Goal: Task Accomplishment & Management: Use online tool/utility

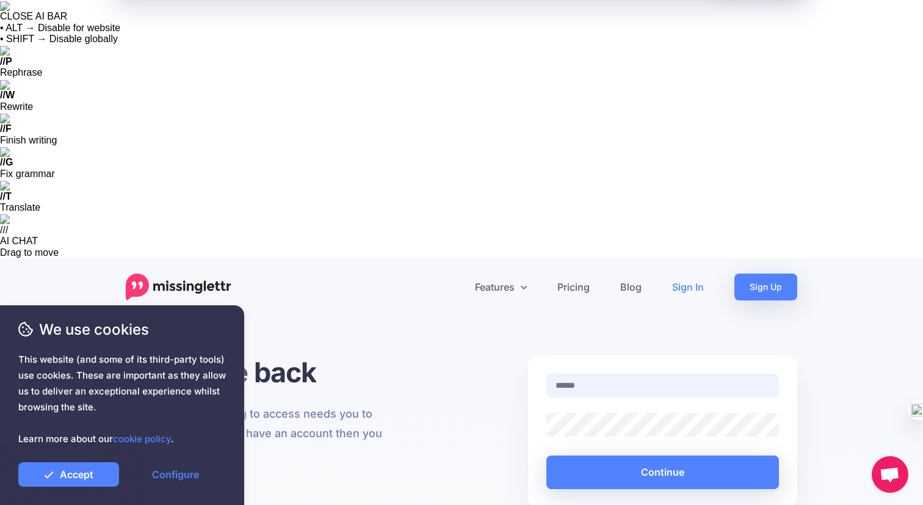
click at [672, 374] on input "text" at bounding box center [662, 386] width 233 height 24
type input "**********"
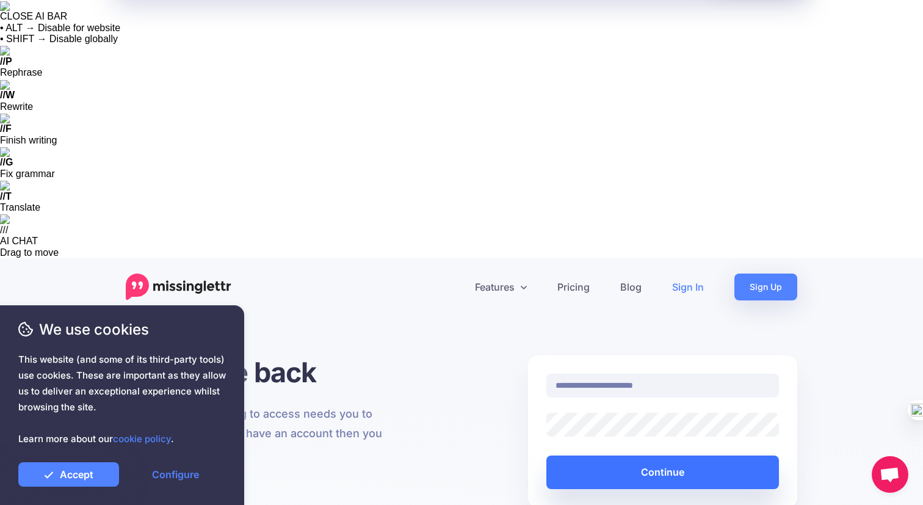
click at [642, 455] on button "Continue" at bounding box center [662, 472] width 233 height 34
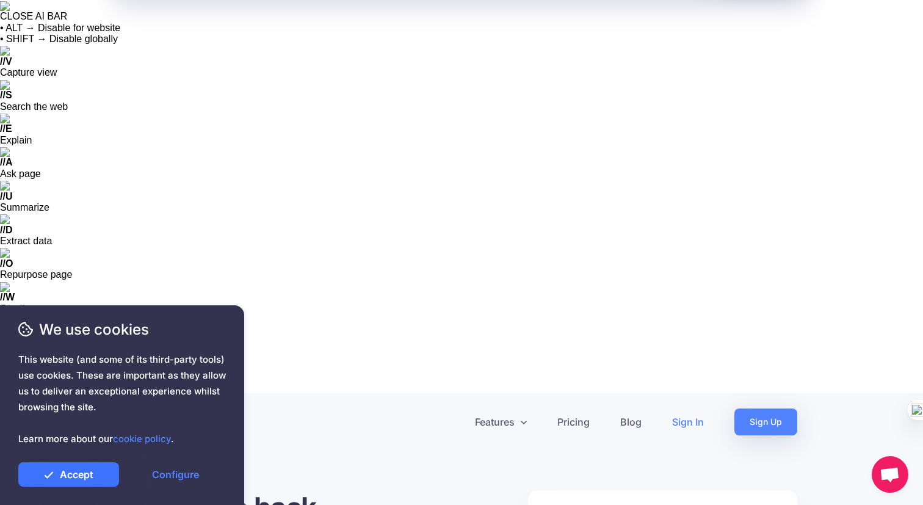
click at [100, 471] on link "Accept" at bounding box center [68, 474] width 101 height 24
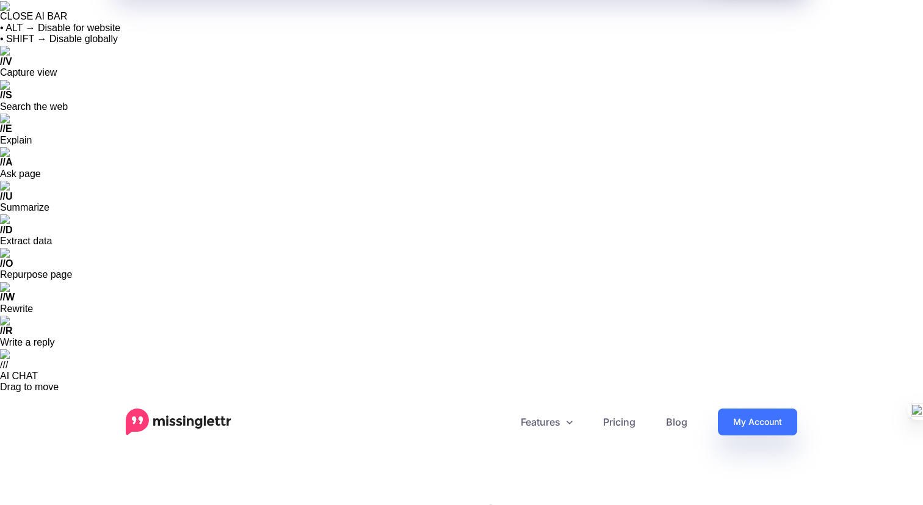
click at [738, 408] on link "My Account" at bounding box center [757, 421] width 79 height 27
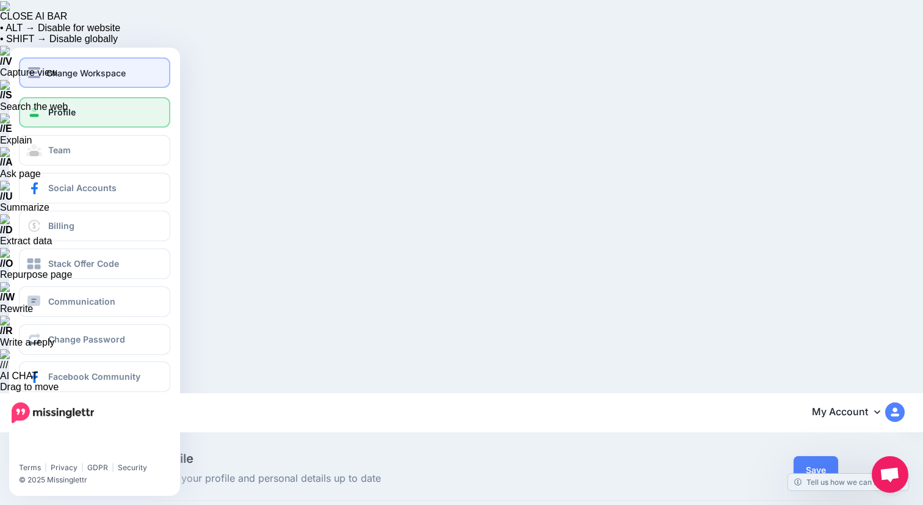
click at [90, 82] on button "Change Workspace" at bounding box center [94, 72] width 151 height 31
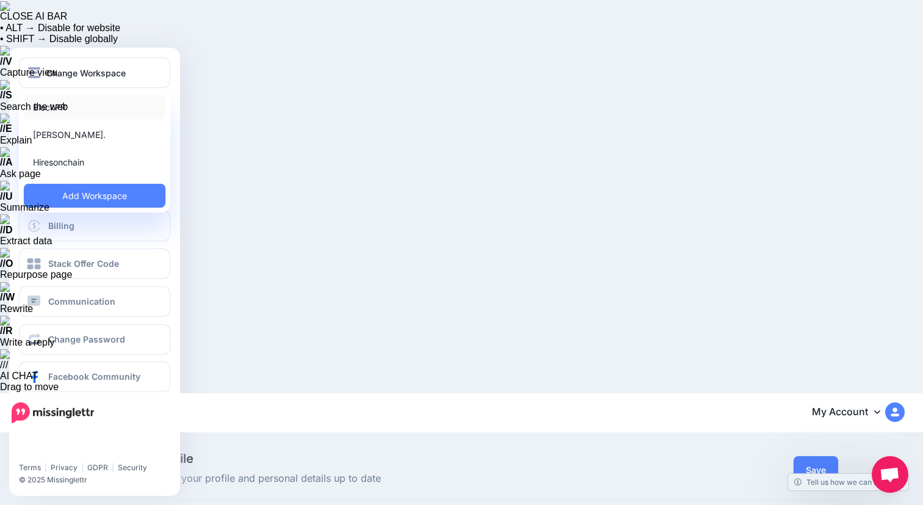
click at [81, 106] on link "BlockPR" at bounding box center [95, 107] width 142 height 24
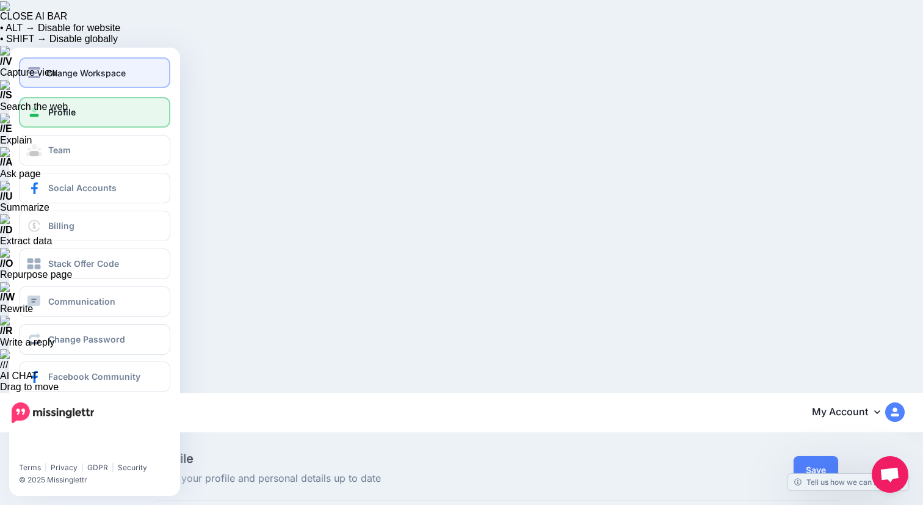
click at [91, 79] on button "Change Workspace" at bounding box center [94, 72] width 151 height 31
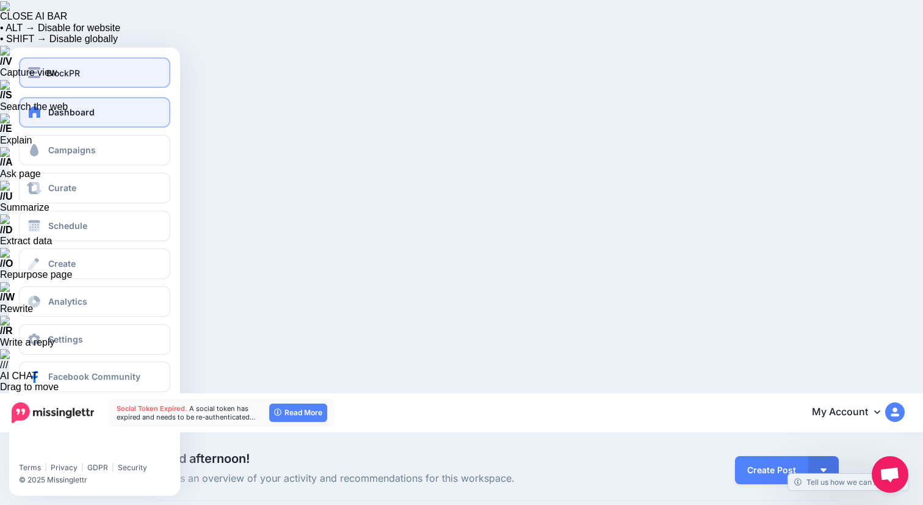
click at [93, 74] on div "BlockPR" at bounding box center [94, 73] width 133 height 14
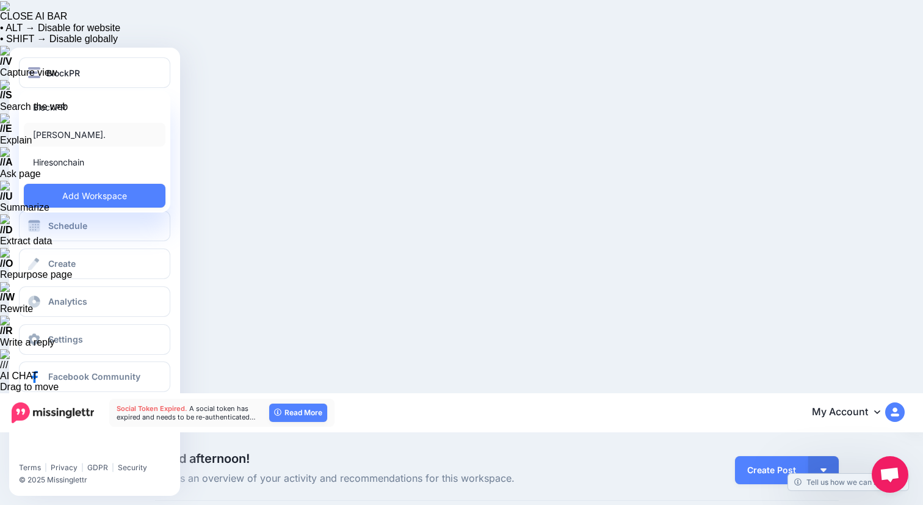
click at [92, 139] on link "Ron Ng." at bounding box center [95, 135] width 142 height 24
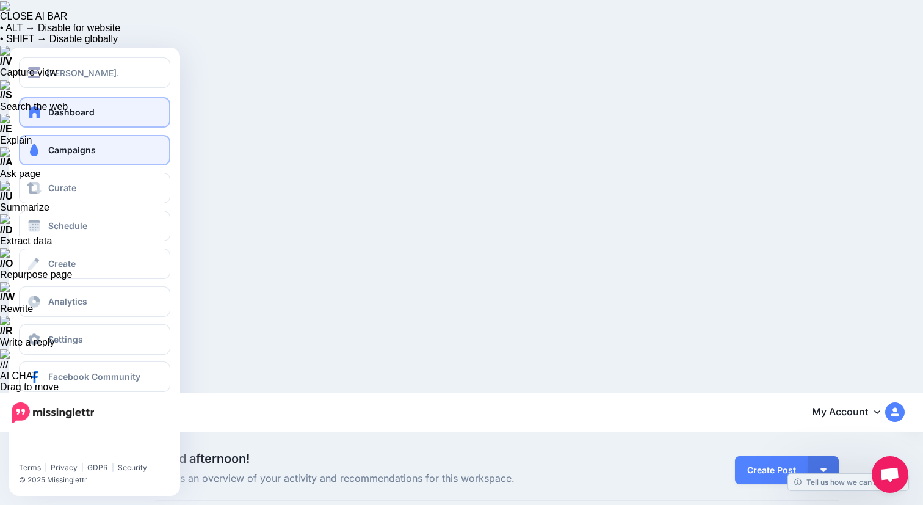
click at [136, 159] on link "Campaigns" at bounding box center [94, 150] width 151 height 31
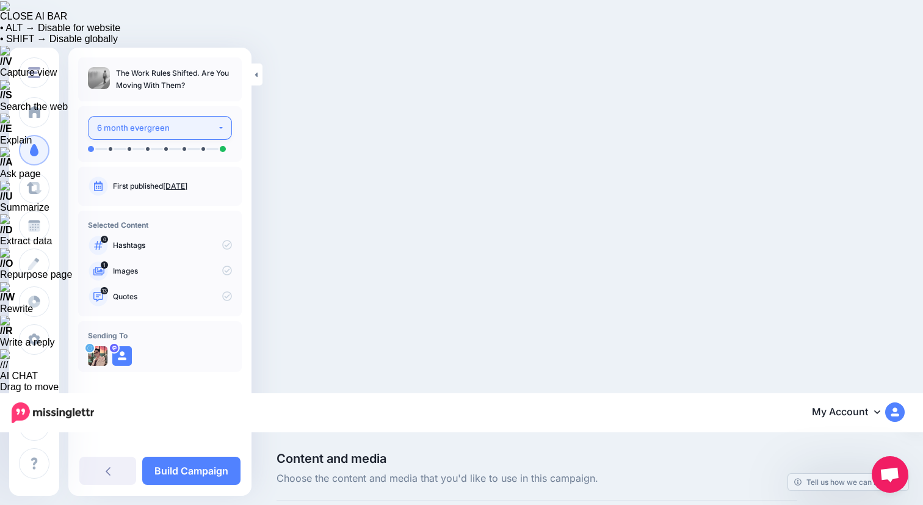
click at [222, 132] on button "6 month evergreen" at bounding box center [160, 128] width 144 height 24
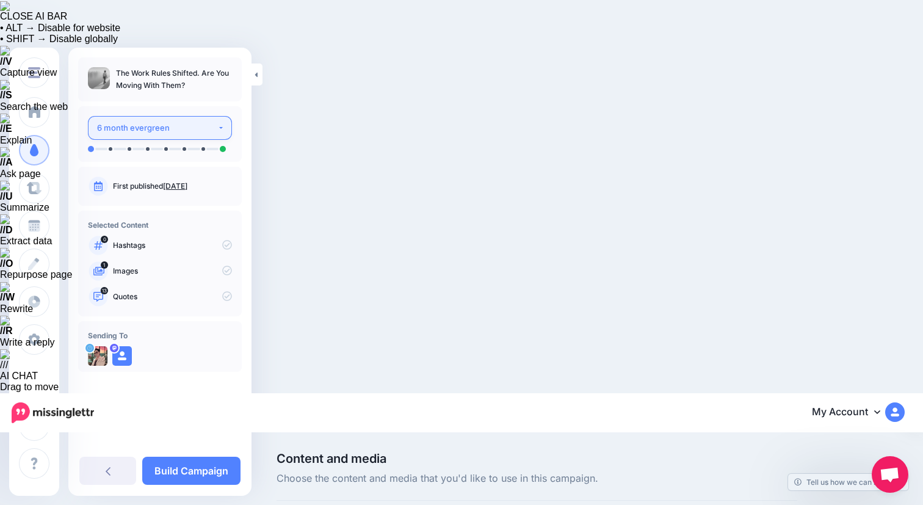
click at [222, 130] on button "6 month evergreen" at bounding box center [160, 128] width 144 height 24
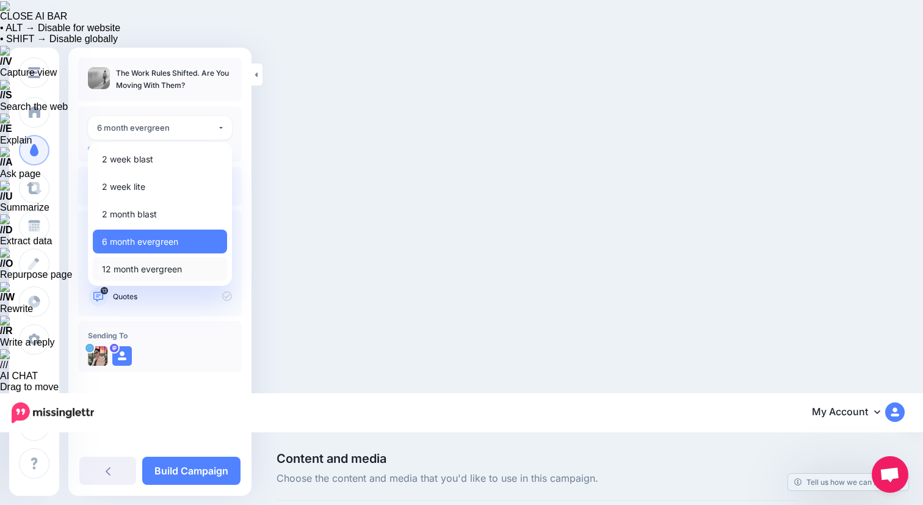
click at [181, 270] on span "12 month evergreen" at bounding box center [142, 269] width 80 height 15
select select "******"
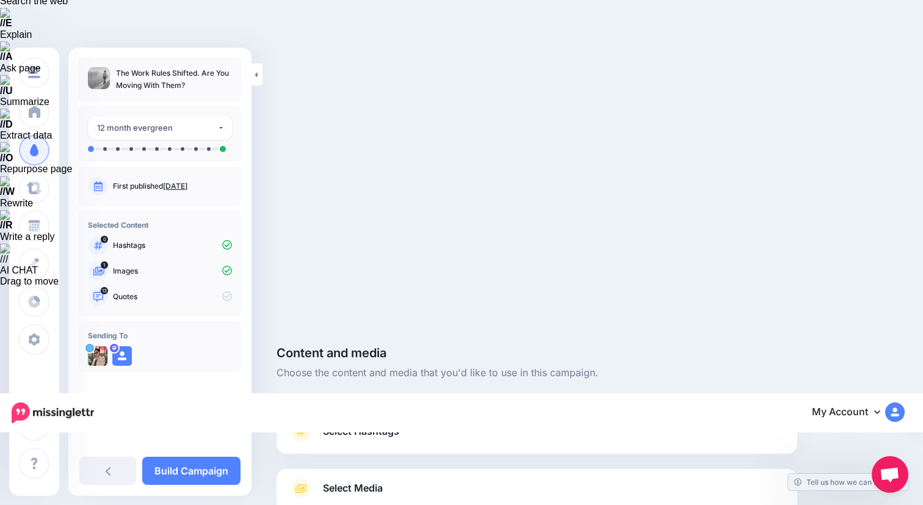
scroll to position [107, 0]
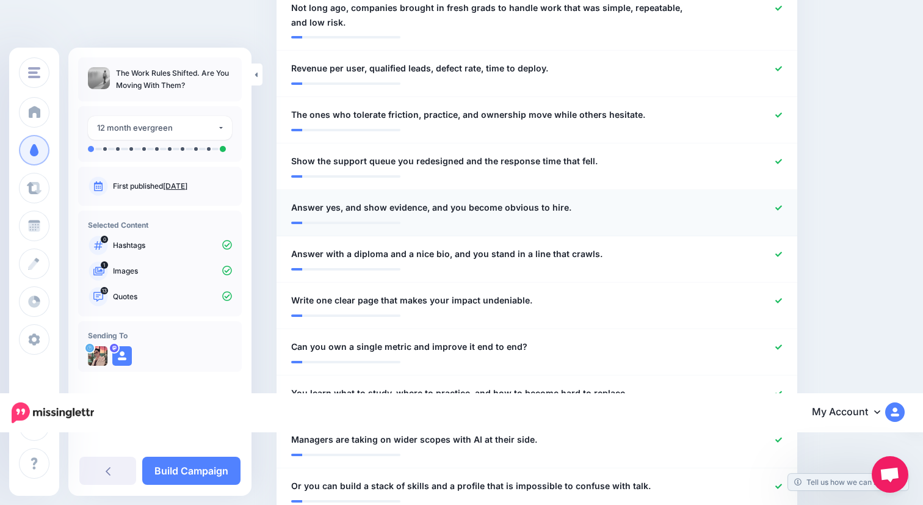
scroll to position [827, 0]
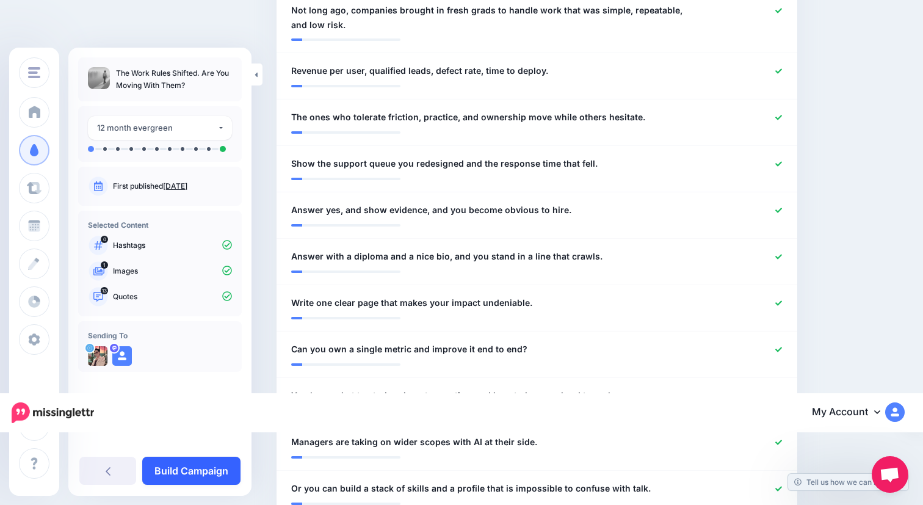
click at [202, 477] on link "Build Campaign" at bounding box center [191, 471] width 98 height 28
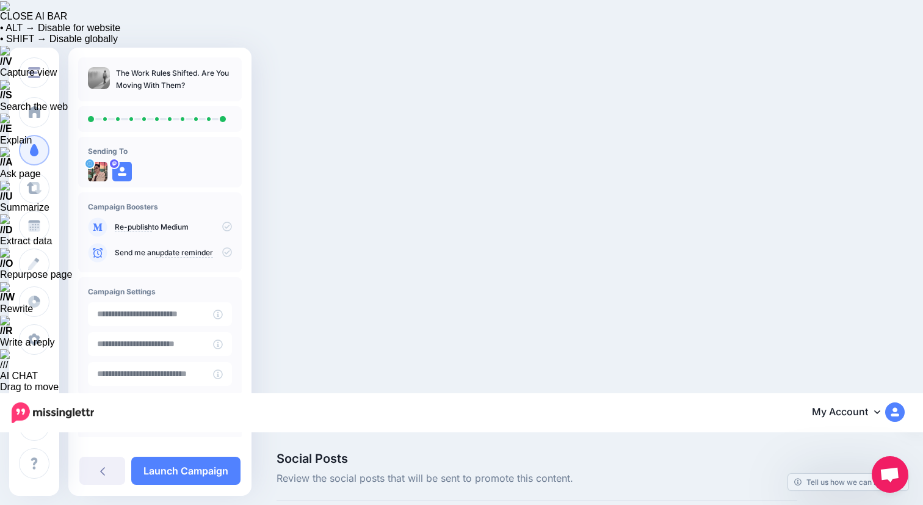
click at [222, 424] on icon at bounding box center [227, 420] width 10 height 10
click at [204, 477] on link "Launch Campaign" at bounding box center [185, 471] width 109 height 28
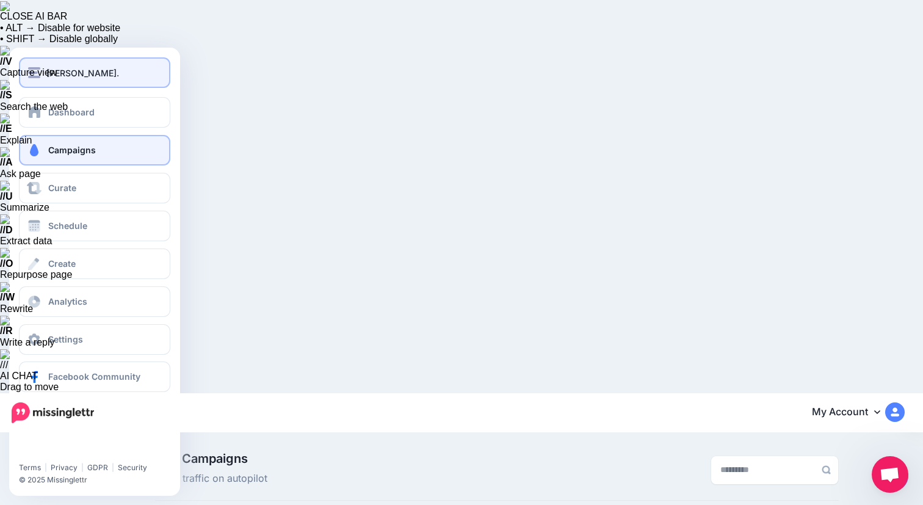
click at [63, 71] on span "[PERSON_NAME]." at bounding box center [82, 73] width 73 height 14
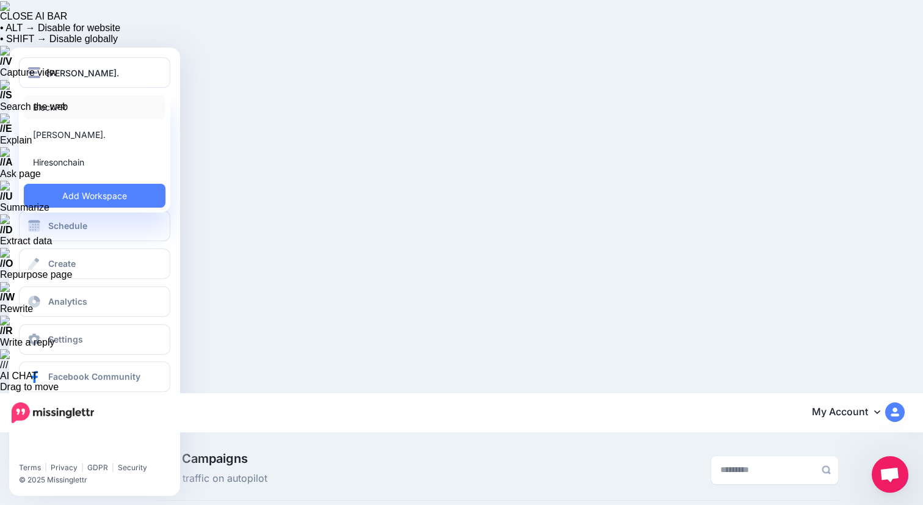
click at [74, 109] on link "BlockPR" at bounding box center [95, 107] width 142 height 24
